Goal: Task Accomplishment & Management: Use online tool/utility

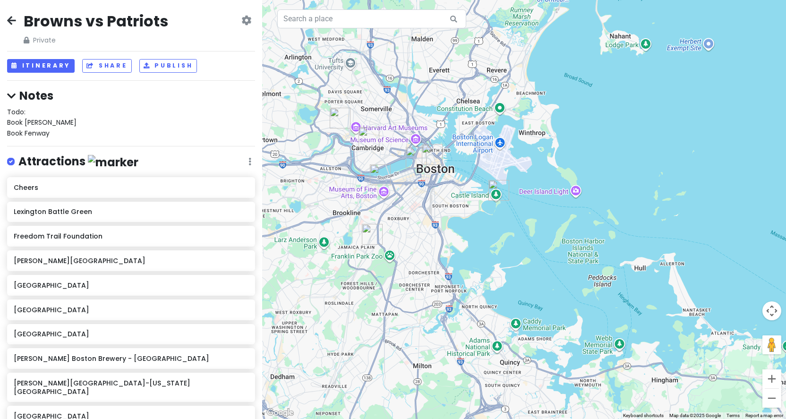
scroll to position [107, 0]
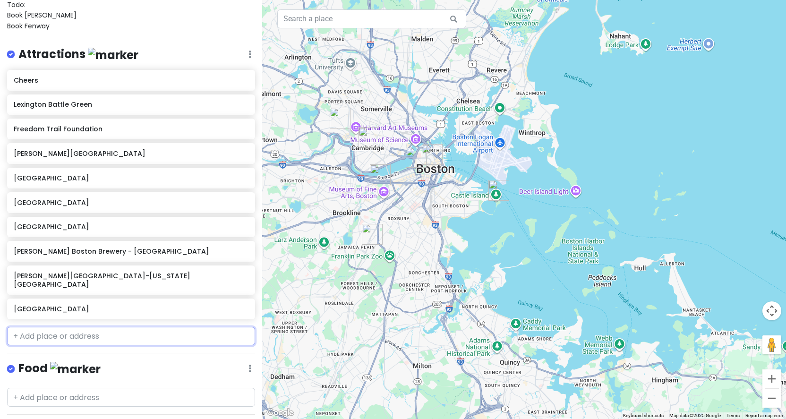
click at [110, 327] on input "text" at bounding box center [131, 336] width 248 height 19
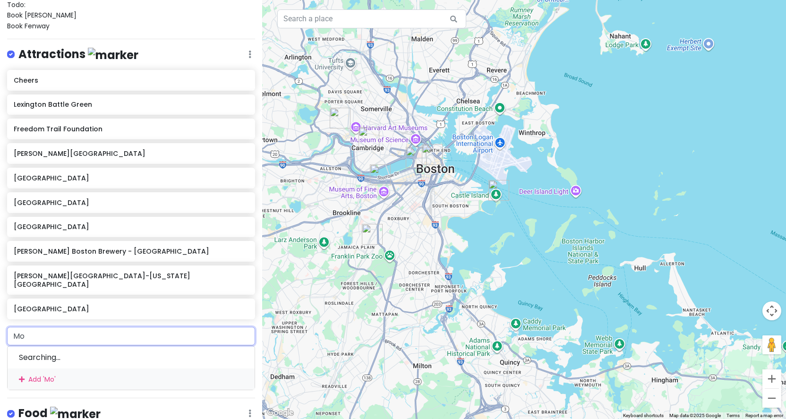
type input "Moo"
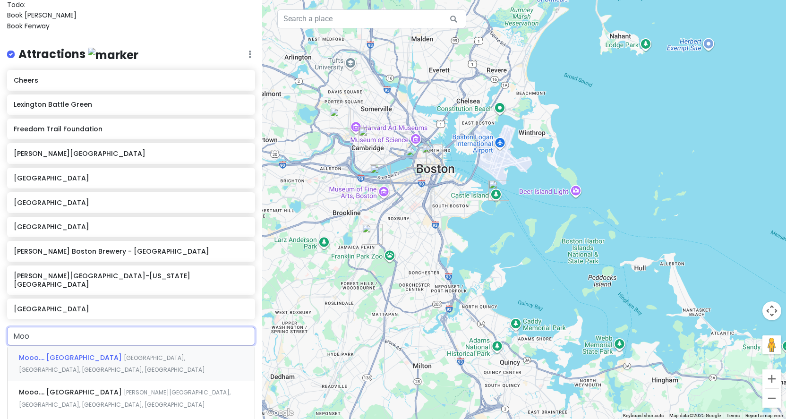
click at [92, 354] on span "[GEOGRAPHIC_DATA], [GEOGRAPHIC_DATA], [GEOGRAPHIC_DATA], [GEOGRAPHIC_DATA]" at bounding box center [112, 364] width 186 height 20
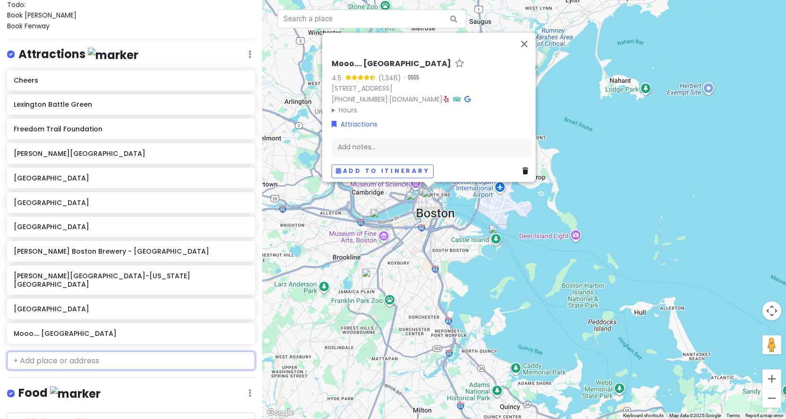
click at [101, 351] on input "text" at bounding box center [131, 360] width 248 height 19
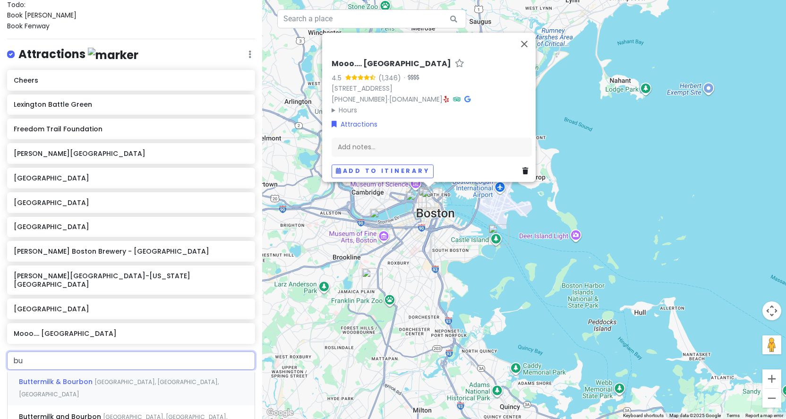
type input "b"
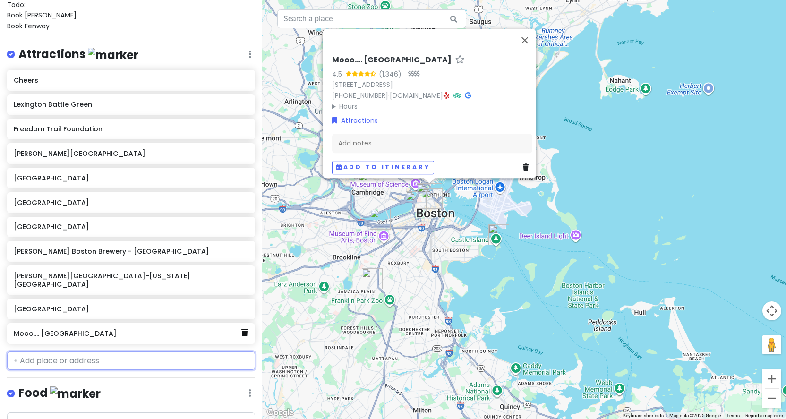
click at [243, 329] on icon at bounding box center [244, 333] width 7 height 8
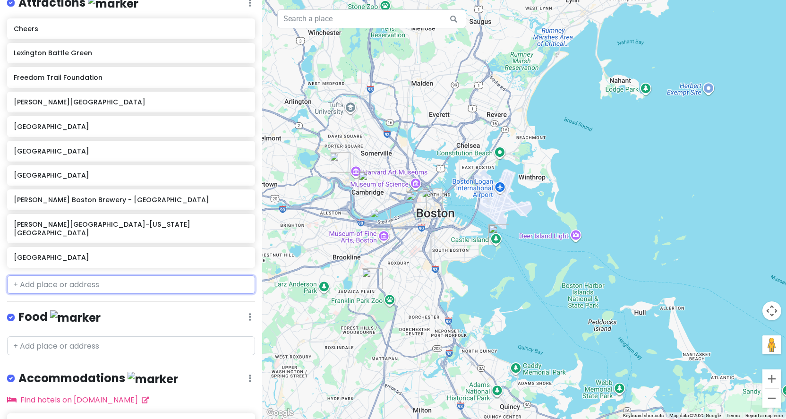
scroll to position [161, 0]
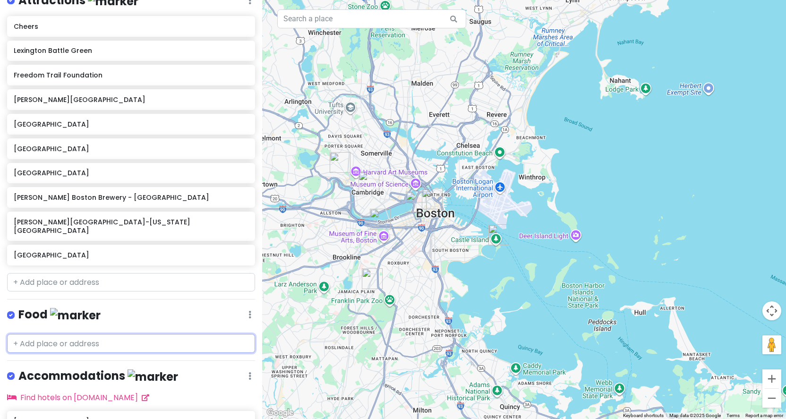
click at [146, 334] on input "text" at bounding box center [131, 343] width 248 height 19
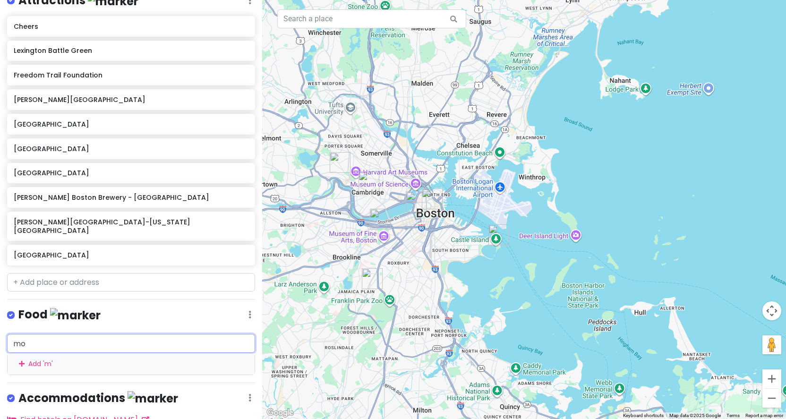
type input "moo"
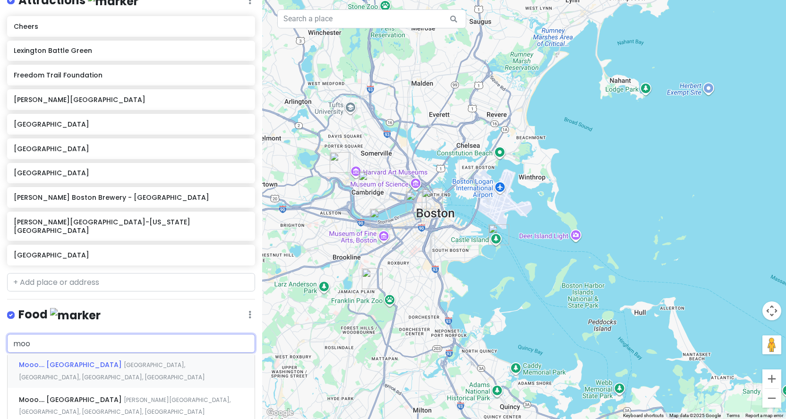
click at [133, 361] on span "[GEOGRAPHIC_DATA], [GEOGRAPHIC_DATA], [GEOGRAPHIC_DATA], [GEOGRAPHIC_DATA]" at bounding box center [112, 371] width 186 height 20
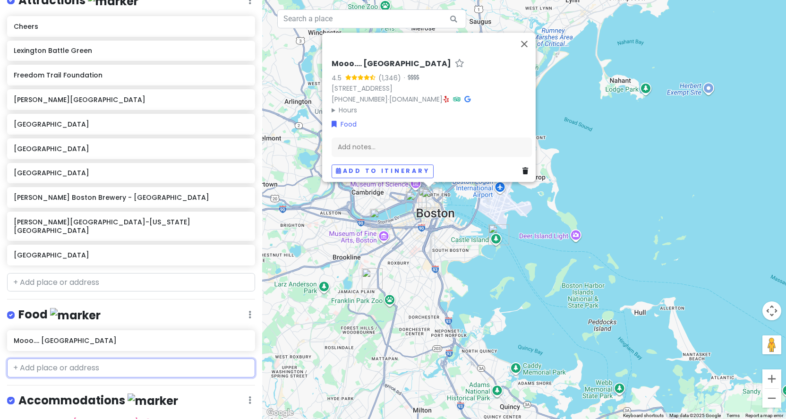
click at [88, 358] on input "text" at bounding box center [131, 367] width 248 height 19
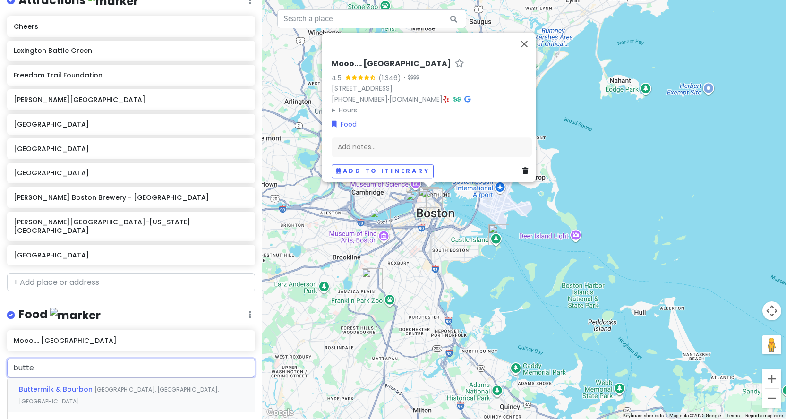
type input "butter"
click at [118, 385] on span "[GEOGRAPHIC_DATA], [GEOGRAPHIC_DATA], [GEOGRAPHIC_DATA]" at bounding box center [119, 395] width 200 height 20
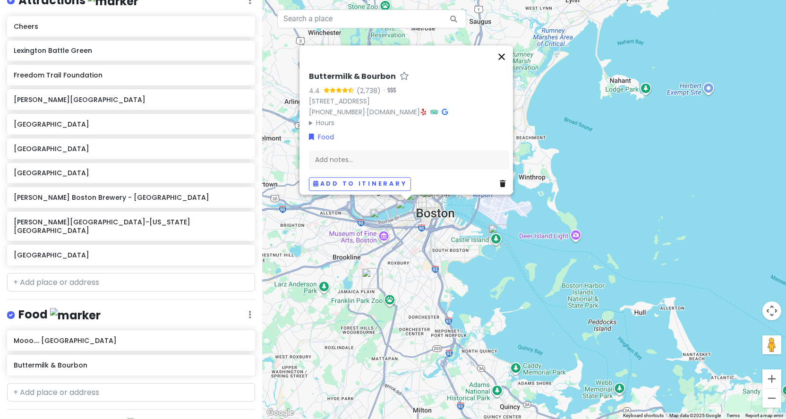
click at [509, 53] on button "Close" at bounding box center [501, 56] width 23 height 23
